Goal: Go to known website: Access a specific website the user already knows

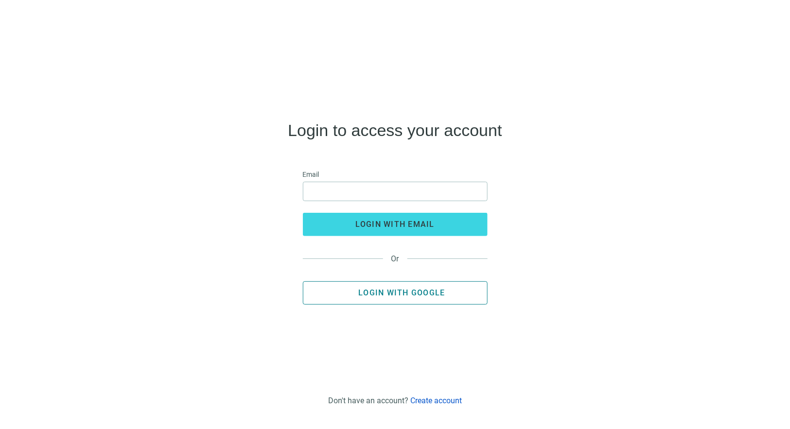
click at [422, 288] on button "Login with Google" at bounding box center [395, 292] width 185 height 23
